Goal: Task Accomplishment & Management: Use online tool/utility

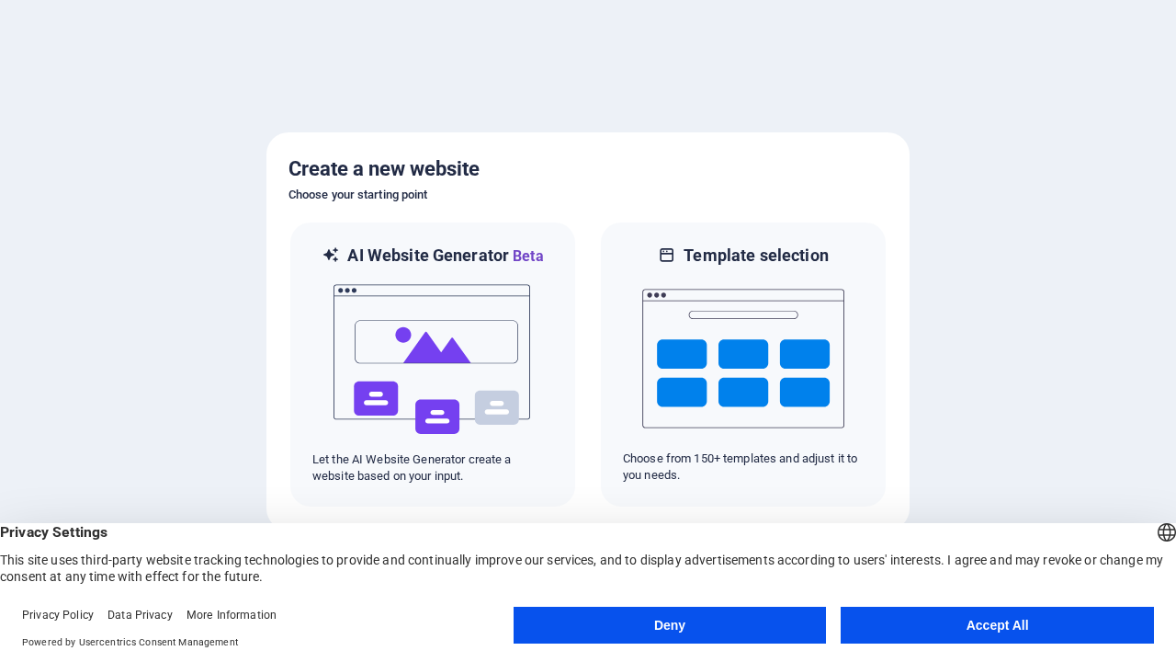
click at [670, 625] on button "Deny" at bounding box center [670, 625] width 313 height 37
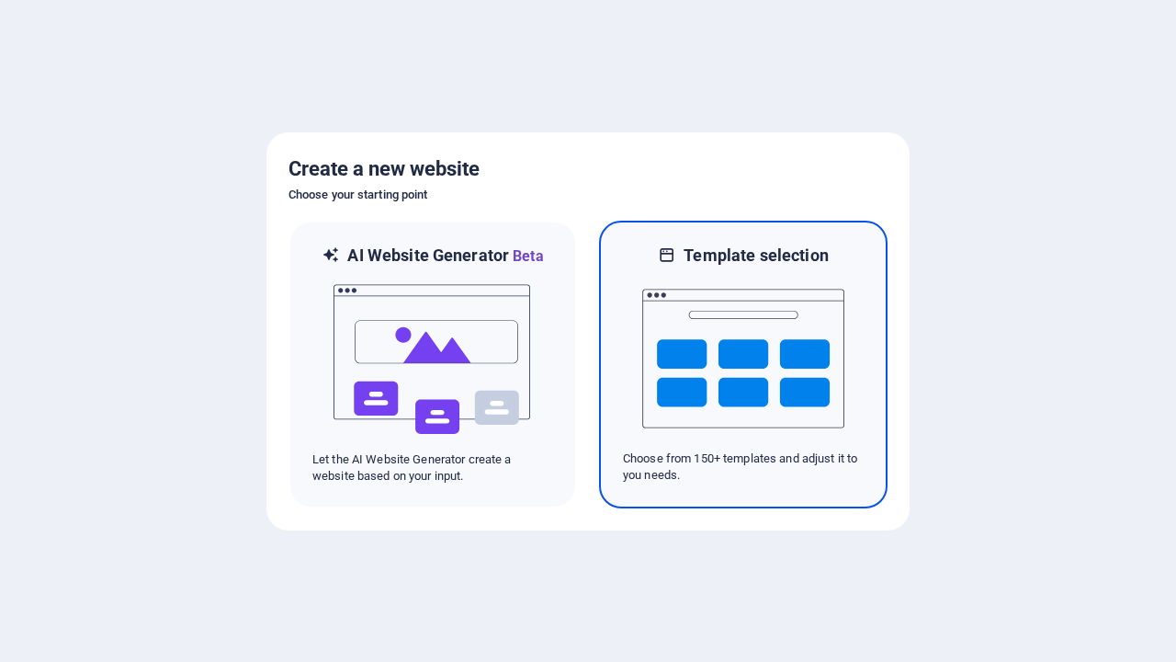
click at [743, 364] on img at bounding box center [743, 358] width 202 height 184
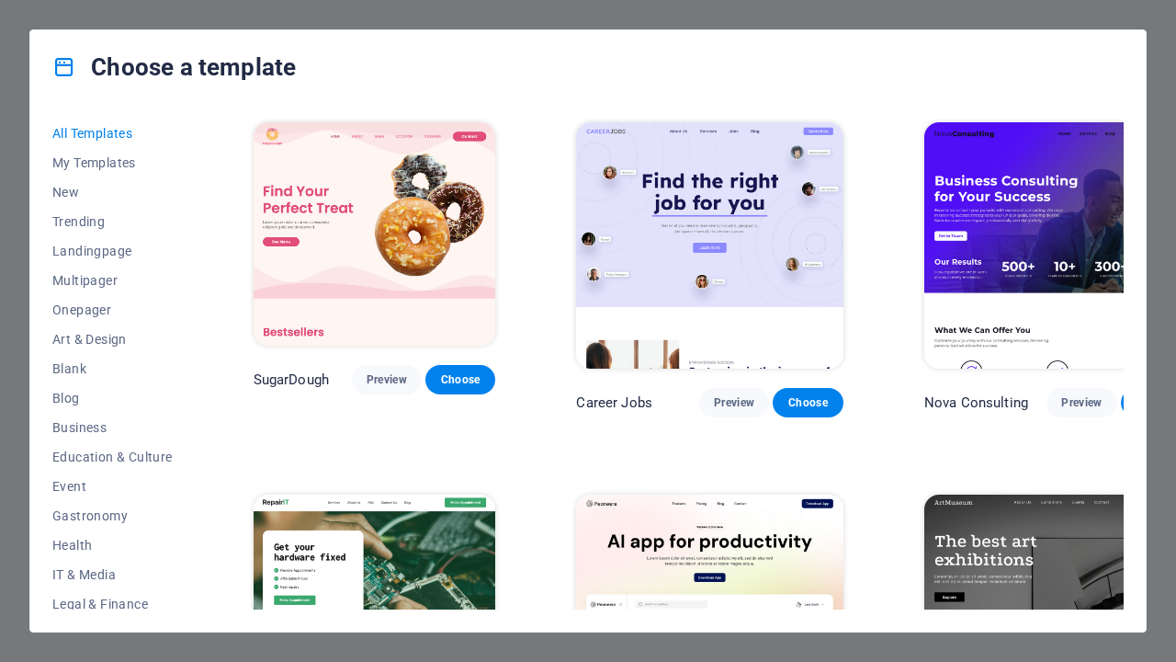
scroll to position [20087, 0]
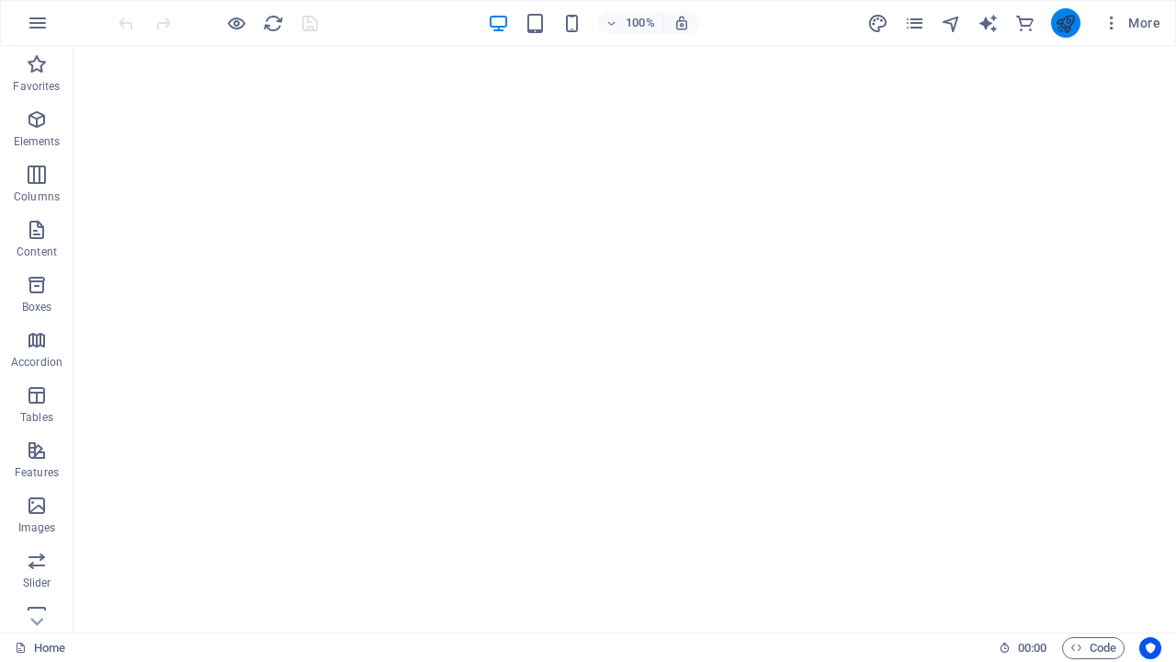
click at [1065, 23] on icon "publish" at bounding box center [1065, 23] width 21 height 21
